Goal: Check status: Check status

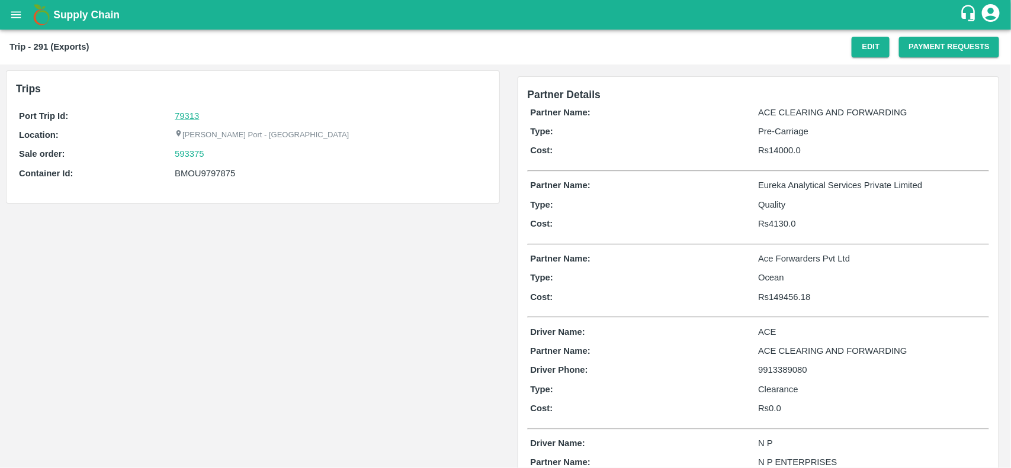
click at [190, 117] on link "79313" at bounding box center [187, 115] width 24 height 9
click at [208, 152] on div "593375" at bounding box center [330, 153] width 311 height 13
copy link
click at [208, 152] on div "593375" at bounding box center [330, 153] width 311 height 13
copy link "593375"
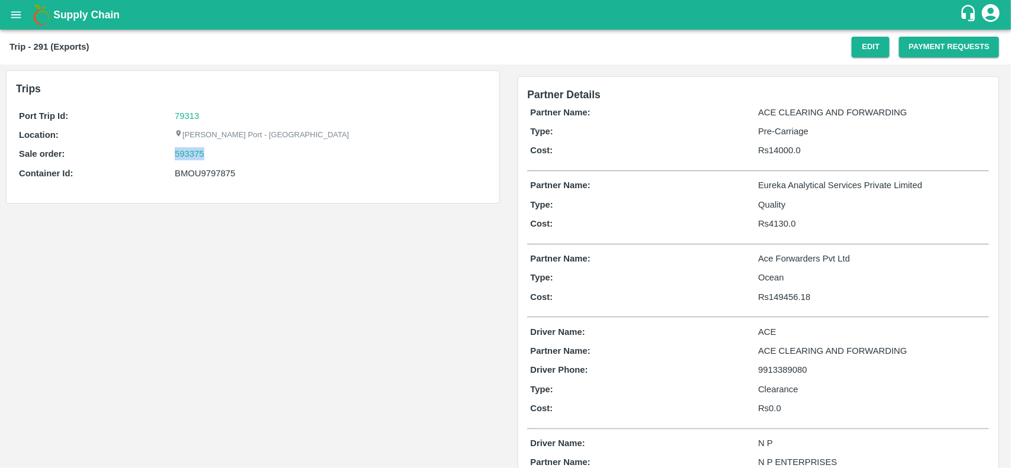
click at [208, 152] on div "593375" at bounding box center [330, 153] width 311 height 13
click at [188, 153] on link "593375" at bounding box center [190, 153] width 30 height 13
click at [217, 165] on div "Port Trip Id: 79313 Location: [PERSON_NAME][GEOGRAPHIC_DATA] - Nhava Sheva Sale…" at bounding box center [253, 148] width 474 height 82
copy div "BMOU9797875"
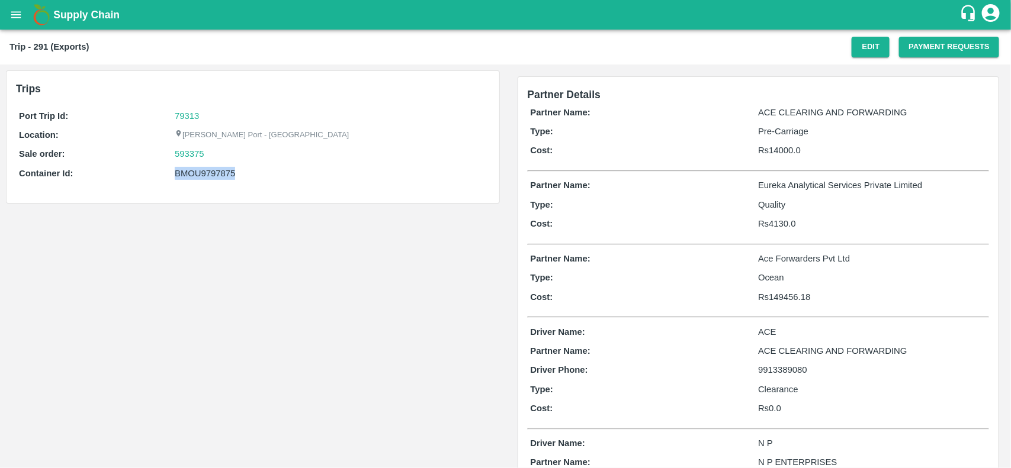
click at [217, 165] on div "Port Trip Id: 79313 Location: [PERSON_NAME][GEOGRAPHIC_DATA] - Nhava Sheva Sale…" at bounding box center [253, 148] width 474 height 82
click at [223, 181] on div "Port Trip Id: 79313 Location: [PERSON_NAME][GEOGRAPHIC_DATA] - Nhava Sheva Sale…" at bounding box center [253, 148] width 474 height 82
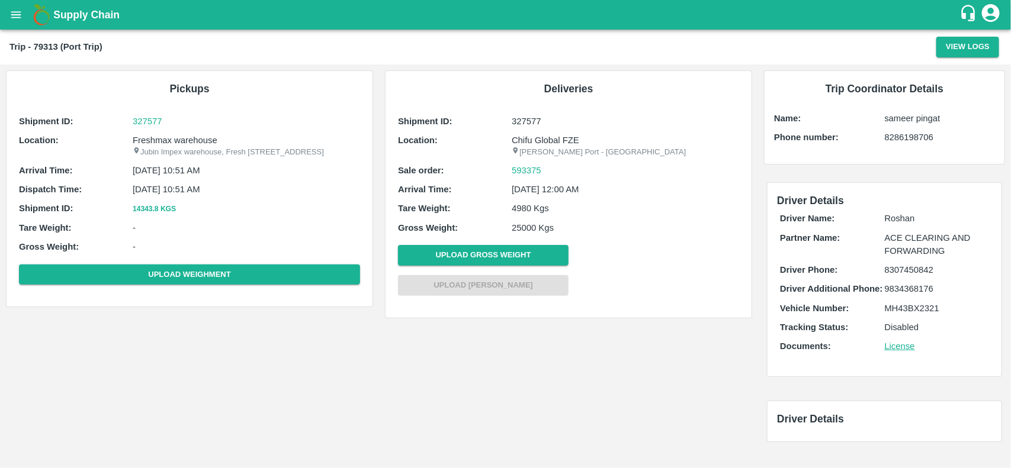
click at [162, 136] on p "Freshmax warehouse" at bounding box center [246, 140] width 227 height 13
copy p "Freshmax"
click at [162, 136] on p "Freshmax warehouse" at bounding box center [246, 140] width 227 height 13
copy p "Freshmax warehouse"
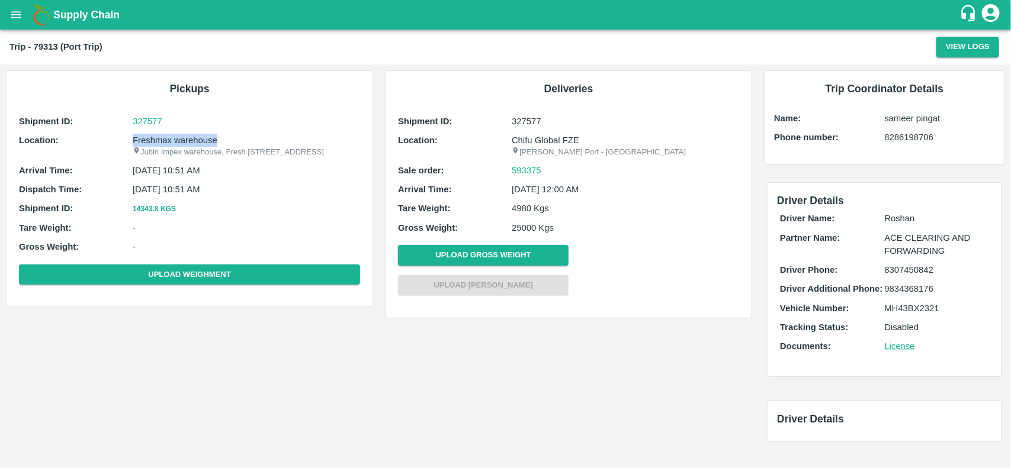
click at [162, 136] on p "Freshmax warehouse" at bounding box center [246, 140] width 227 height 13
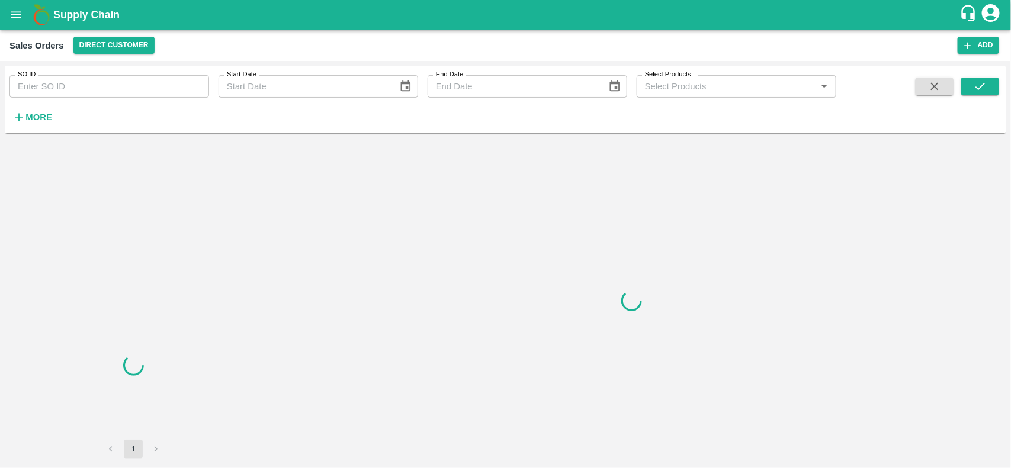
click at [55, 82] on input "SO ID" at bounding box center [109, 86] width 200 height 23
click at [55, 82] on input "593375" at bounding box center [109, 86] width 200 height 23
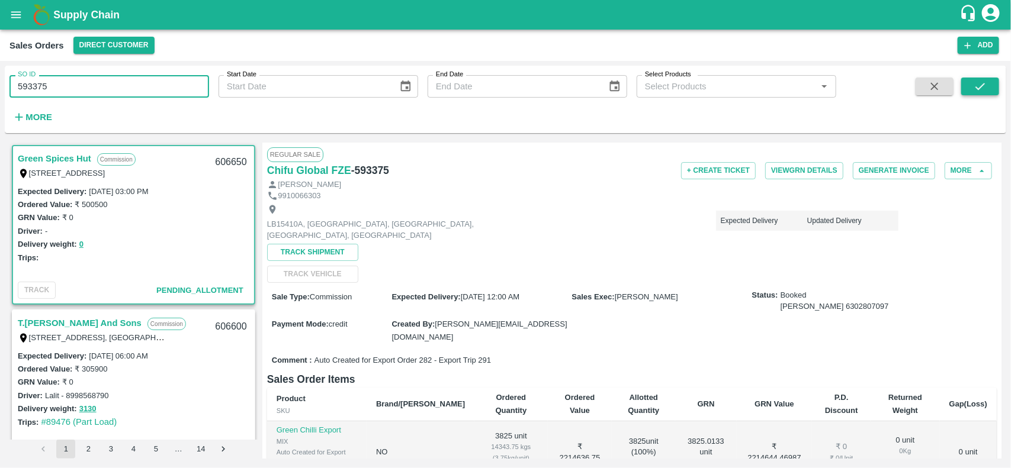
type input "593375"
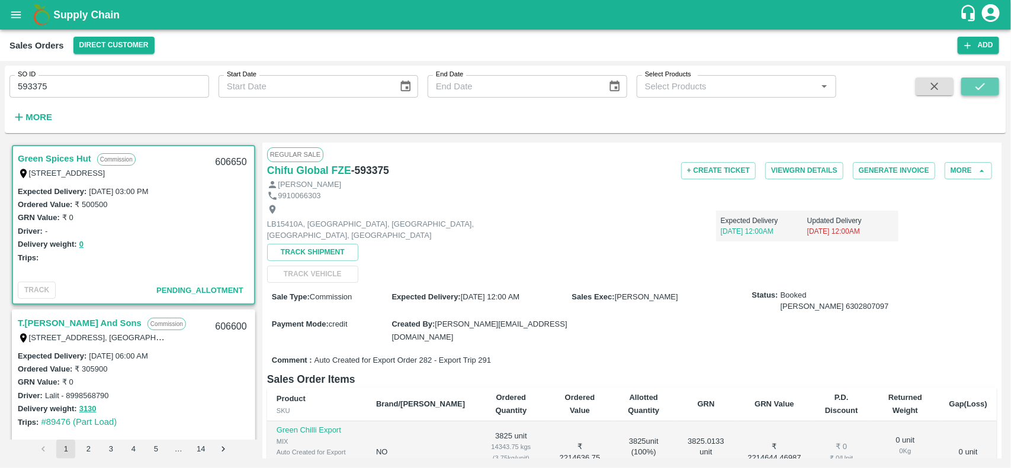
click at [974, 89] on icon "submit" at bounding box center [979, 86] width 13 height 13
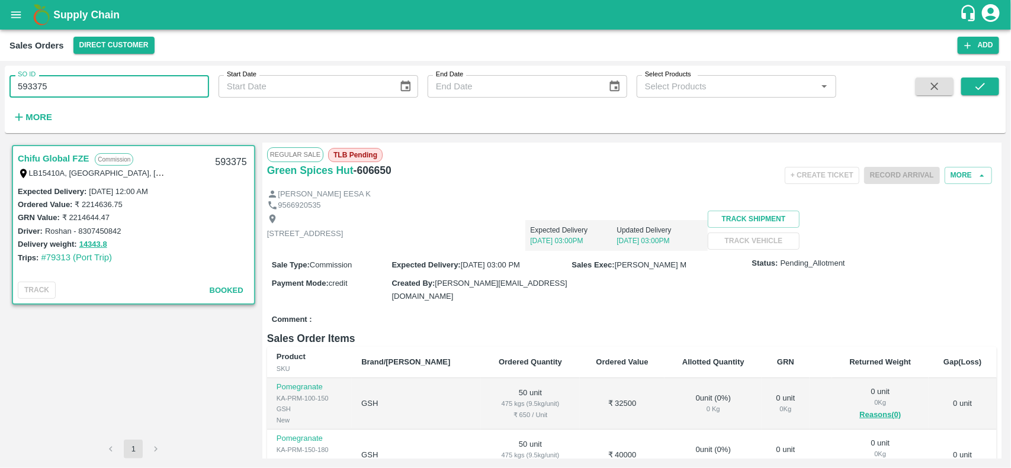
click at [87, 85] on input "593375" at bounding box center [109, 86] width 200 height 23
type input "593375"
paste input "text"
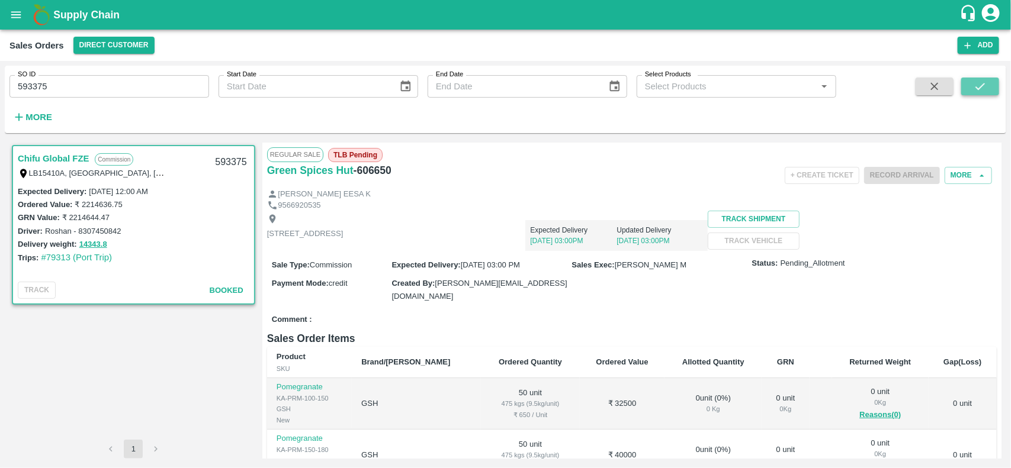
click at [974, 80] on icon "submit" at bounding box center [979, 86] width 13 height 13
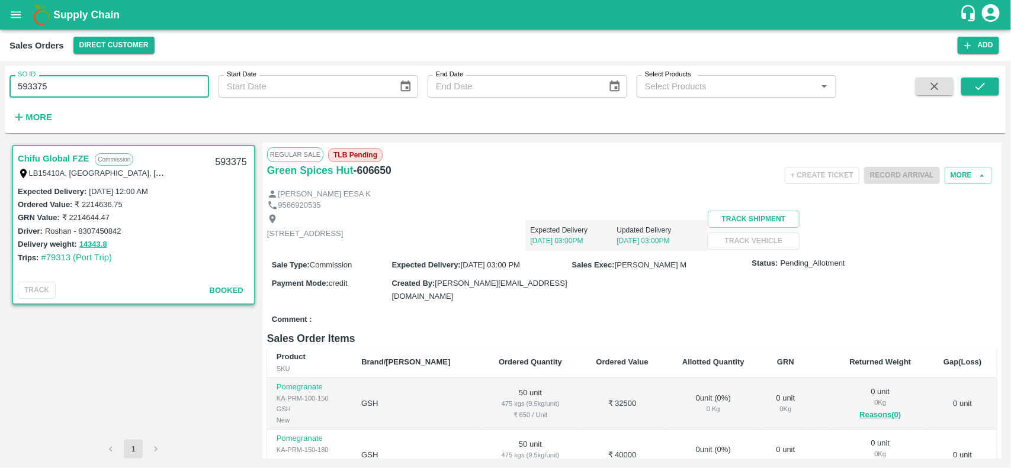
click at [102, 77] on input "593375" at bounding box center [109, 86] width 200 height 23
type input "593375"
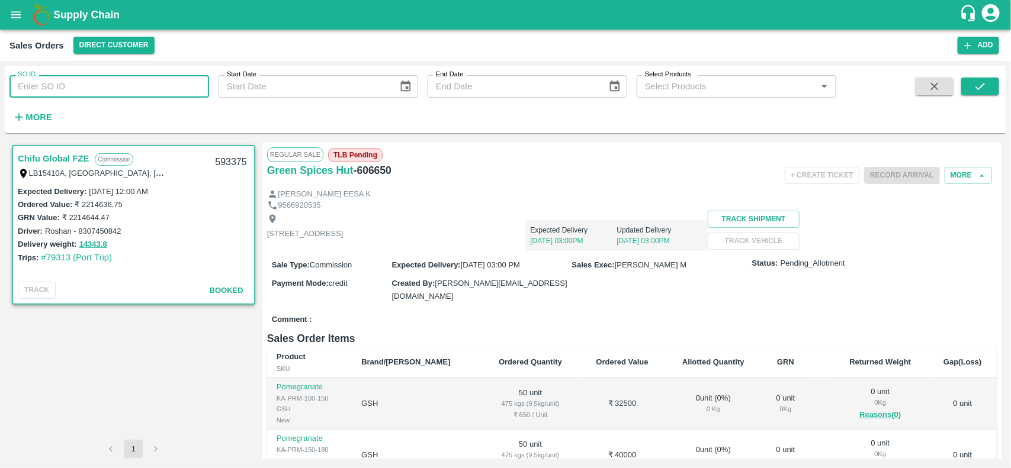
paste input "text"
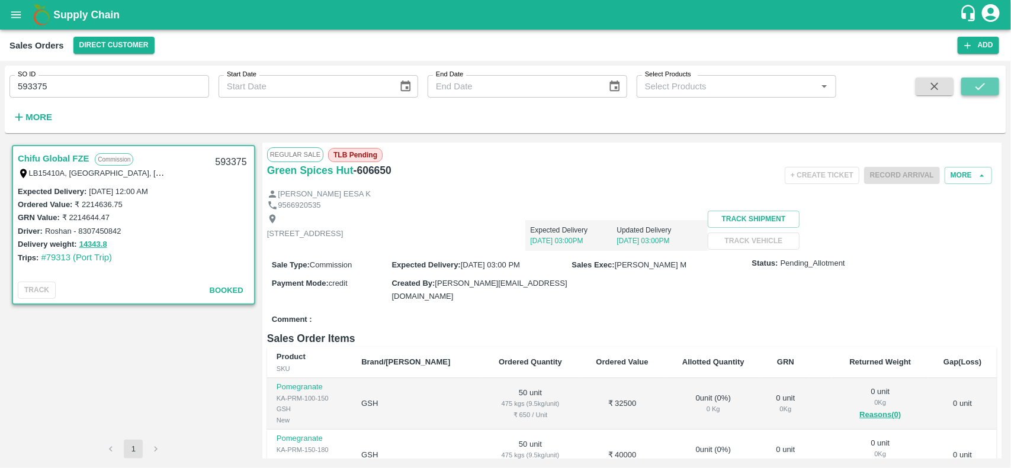
click at [989, 89] on button "submit" at bounding box center [980, 87] width 38 height 18
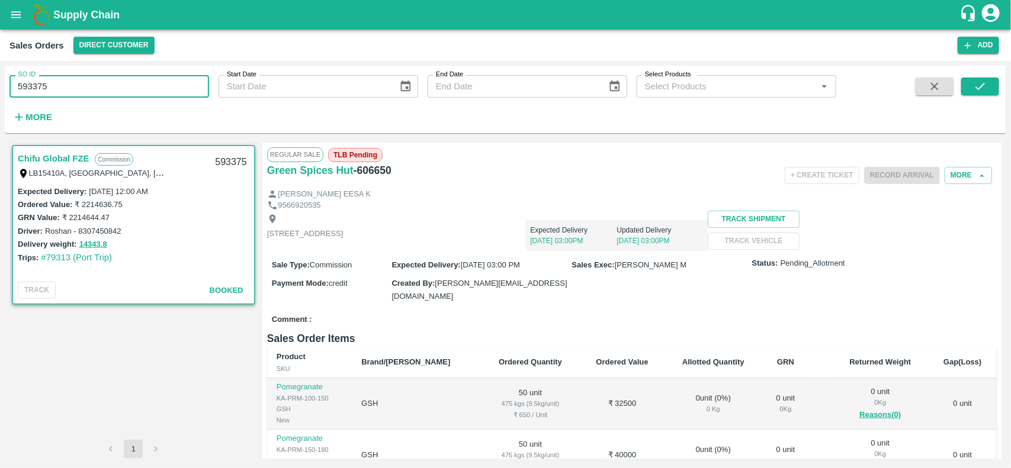
click at [126, 91] on input "593375" at bounding box center [109, 86] width 200 height 23
type input "593375"
paste input "text"
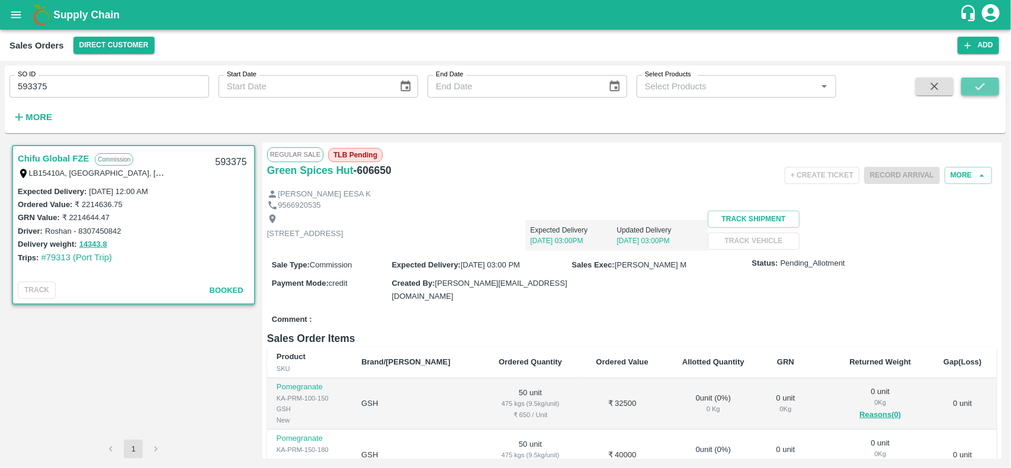
click at [969, 78] on button "submit" at bounding box center [980, 87] width 38 height 18
click at [95, 79] on input "593375" at bounding box center [109, 86] width 200 height 23
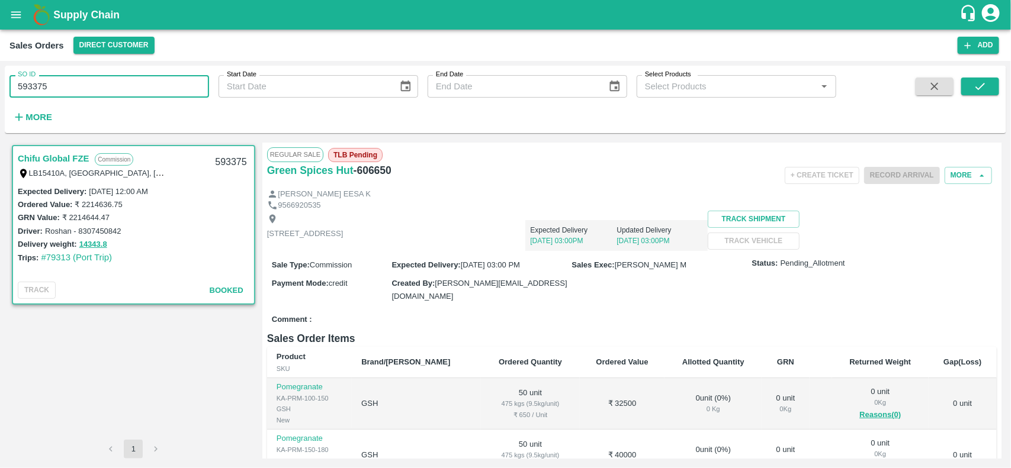
click at [95, 79] on input "593375" at bounding box center [109, 86] width 200 height 23
type input "593375"
click at [95, 79] on input "SO ID" at bounding box center [109, 86] width 200 height 23
paste input "text"
type input "593375"
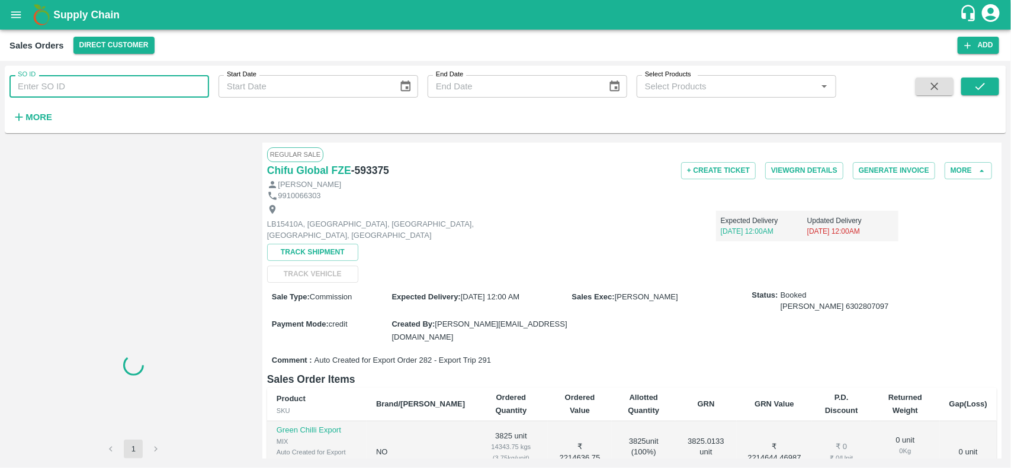
click at [101, 91] on input "SO ID" at bounding box center [109, 86] width 200 height 23
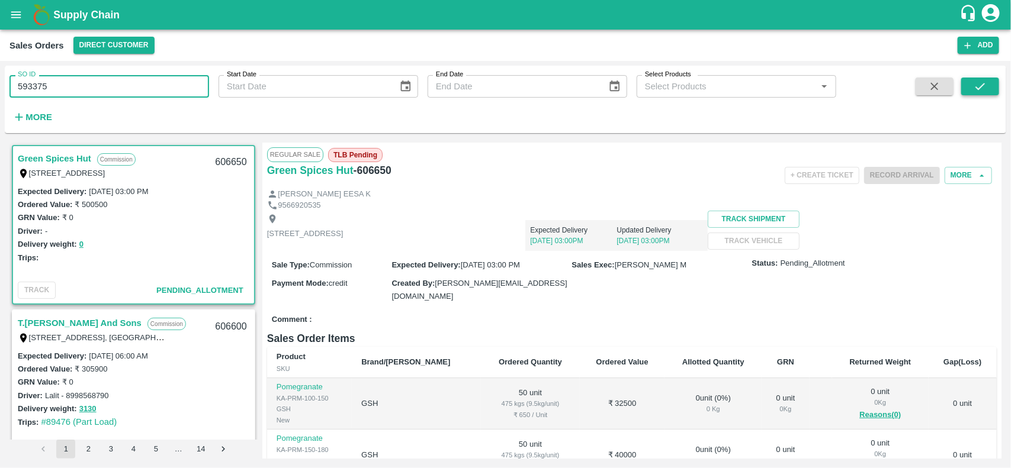
type input "593375"
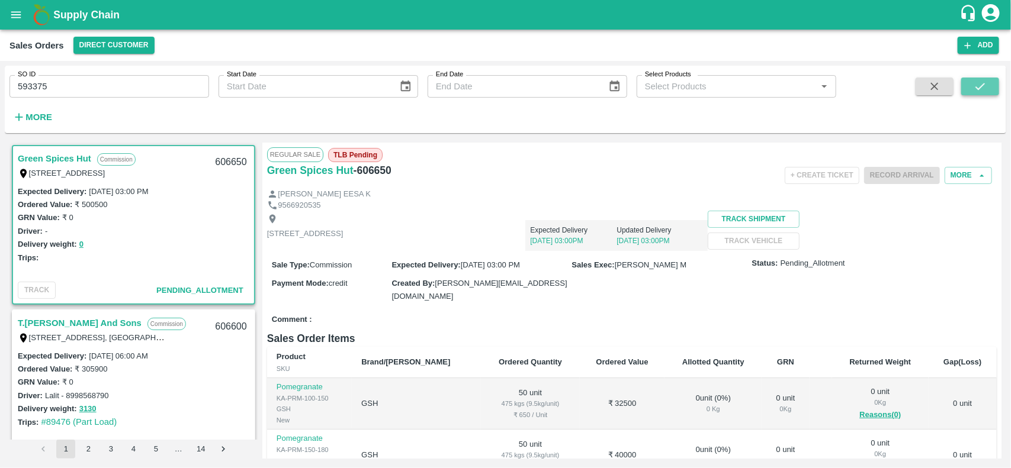
click at [975, 82] on icon "submit" at bounding box center [979, 86] width 13 height 13
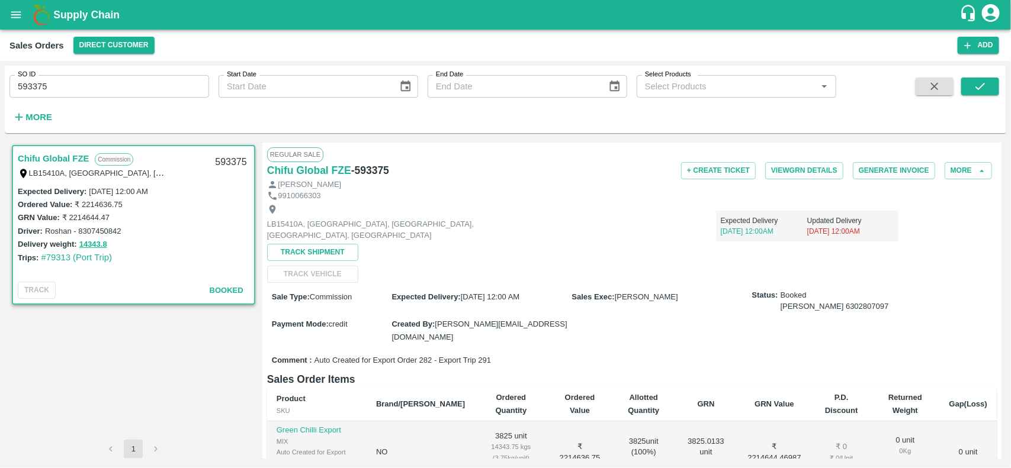
scroll to position [107, 0]
